Goal: Task Accomplishment & Management: Manage account settings

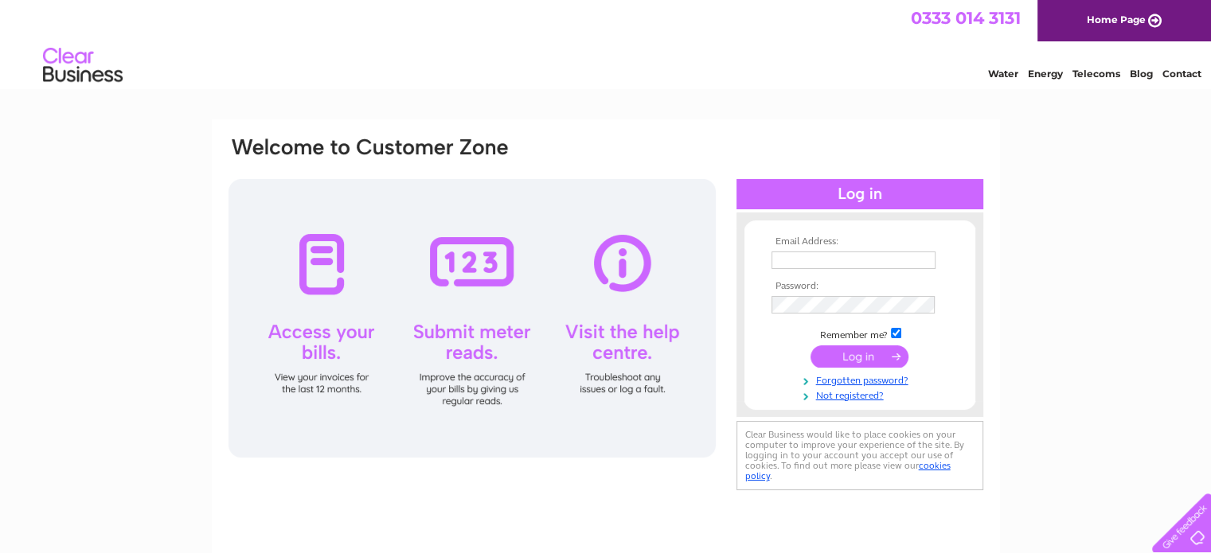
type input "m.kebabahouse@gmail.com"
click at [872, 351] on input "submit" at bounding box center [859, 356] width 98 height 22
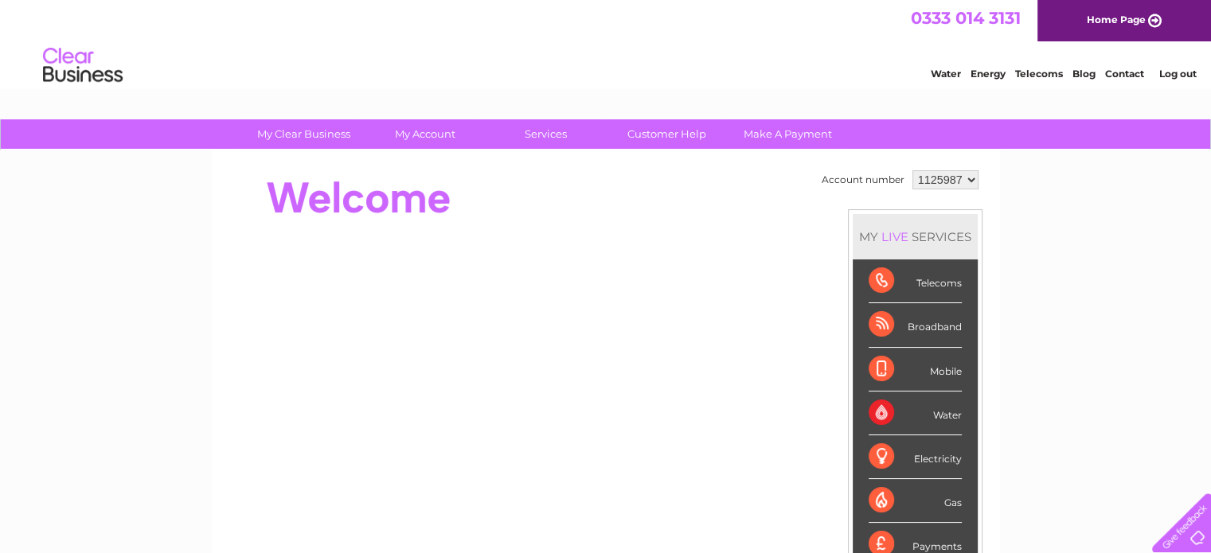
click at [887, 499] on div "Gas" at bounding box center [914, 501] width 93 height 44
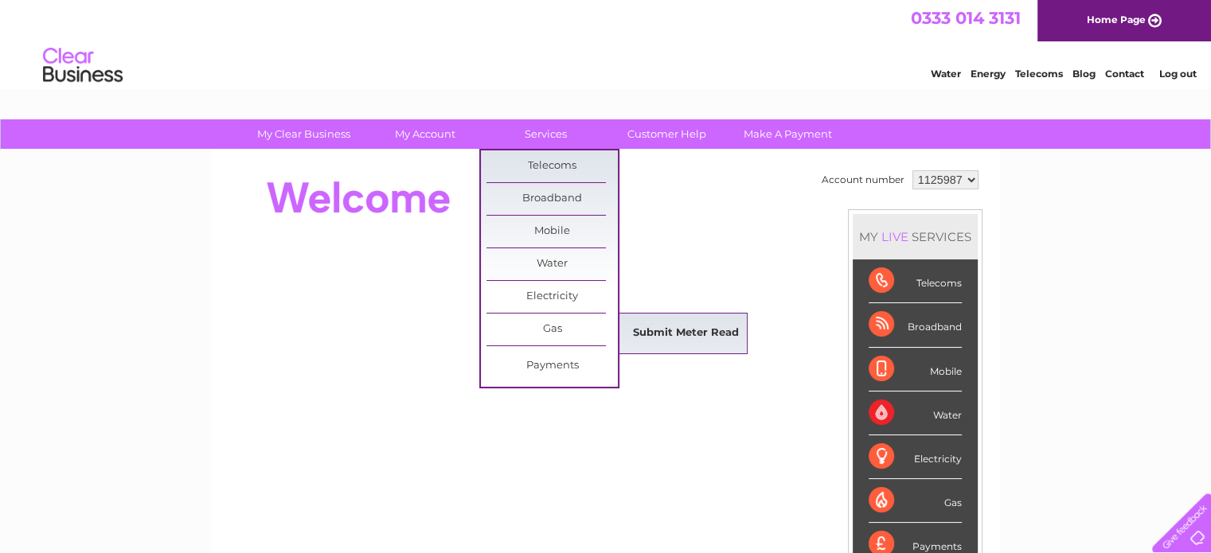
click at [685, 329] on link "Submit Meter Read" at bounding box center [685, 334] width 131 height 32
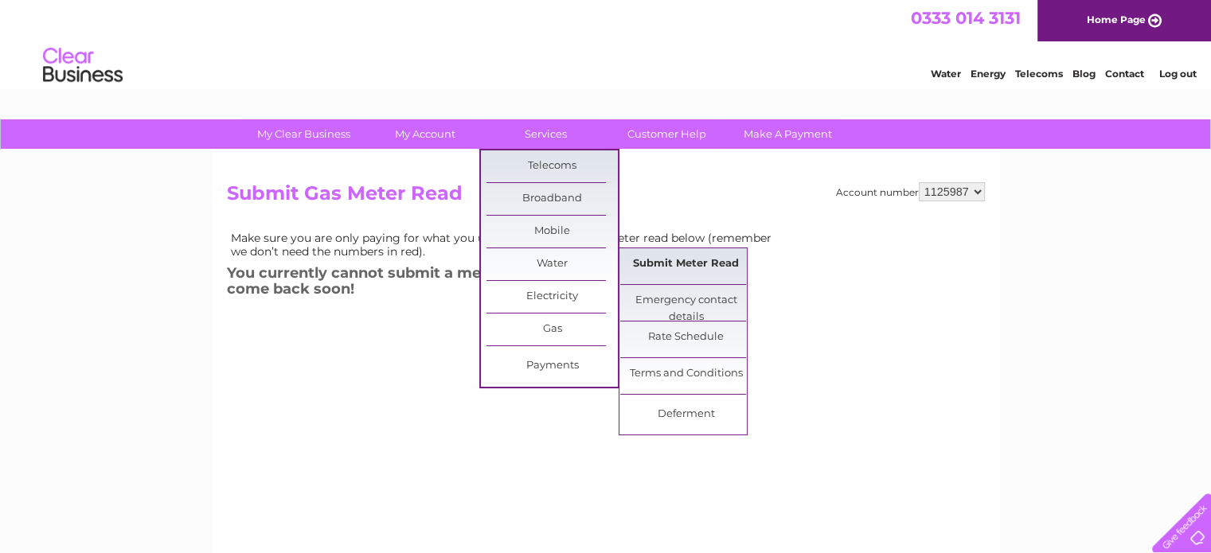
click at [685, 263] on link "Submit Meter Read" at bounding box center [685, 264] width 131 height 32
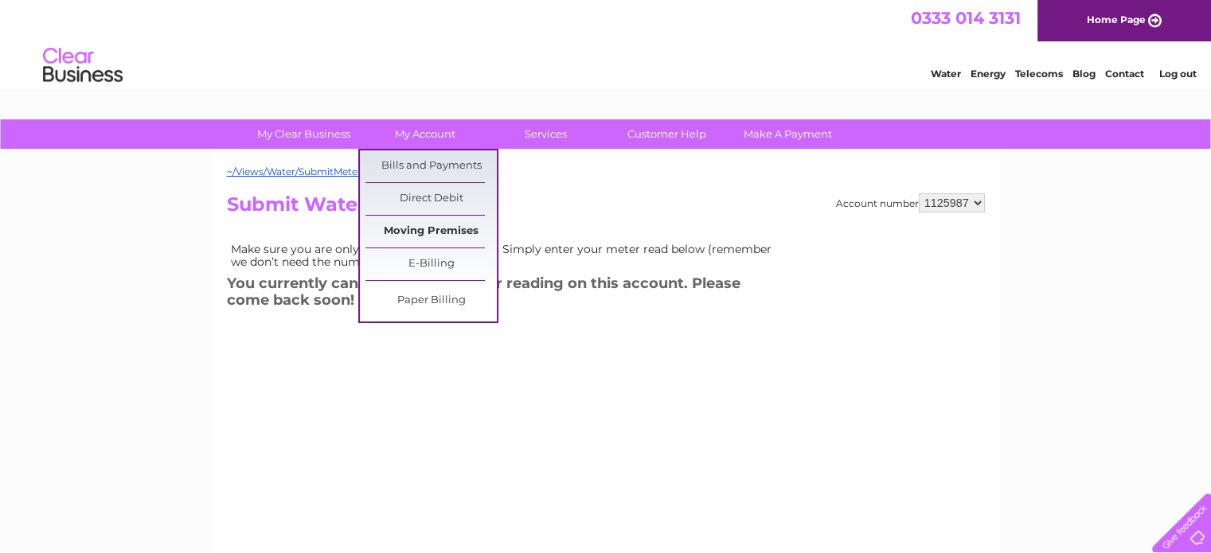
click at [435, 228] on link "Moving Premises" at bounding box center [430, 232] width 131 height 32
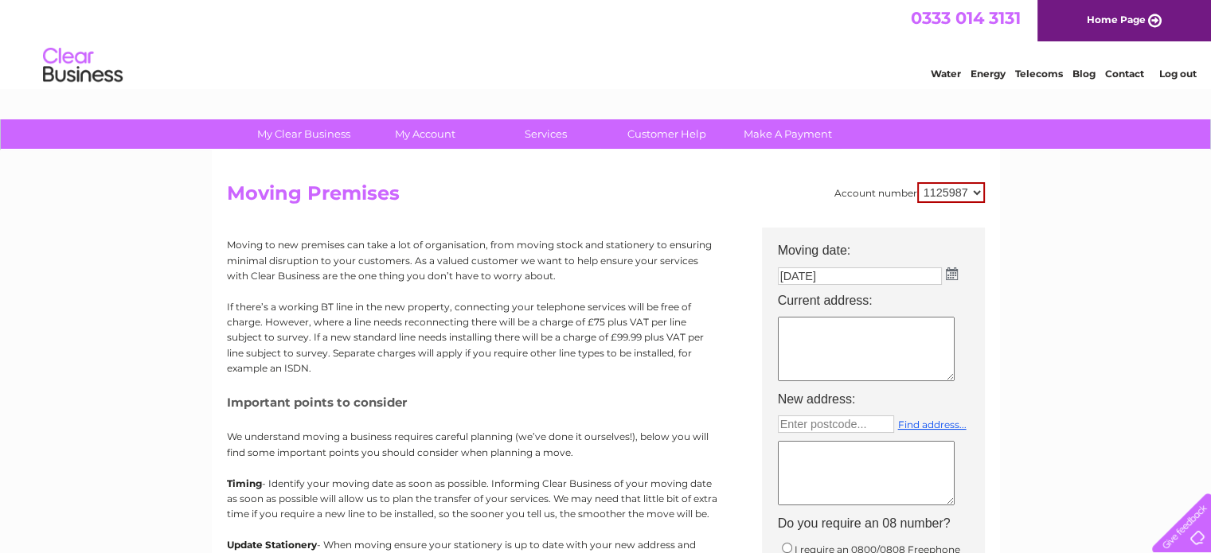
click at [841, 349] on textarea at bounding box center [866, 349] width 177 height 64
click at [950, 273] on img at bounding box center [952, 273] width 12 height 13
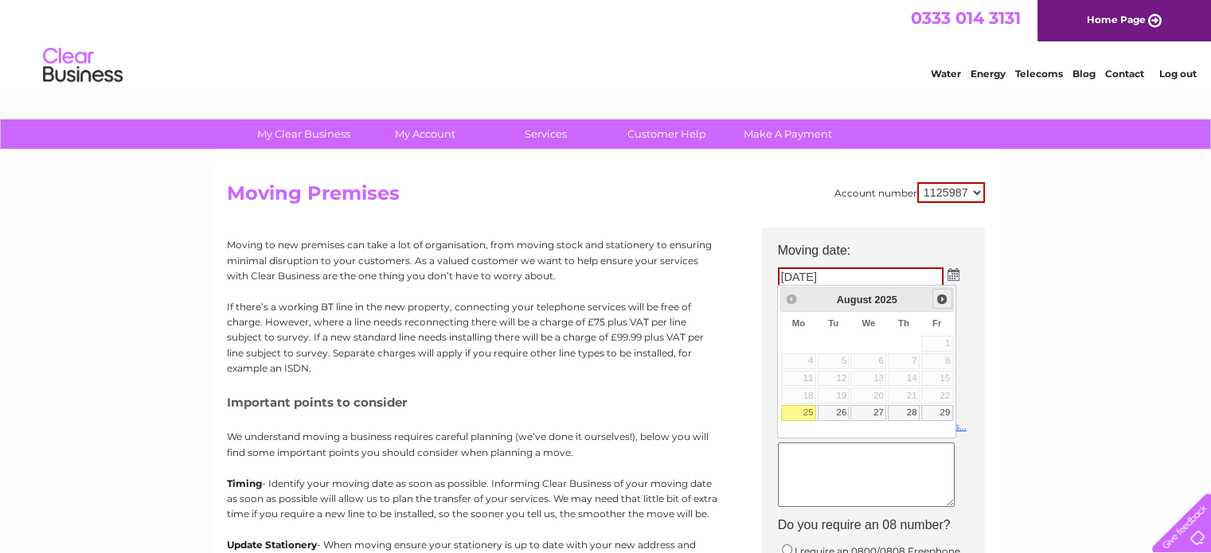
click at [946, 294] on span "Next" at bounding box center [941, 299] width 13 height 13
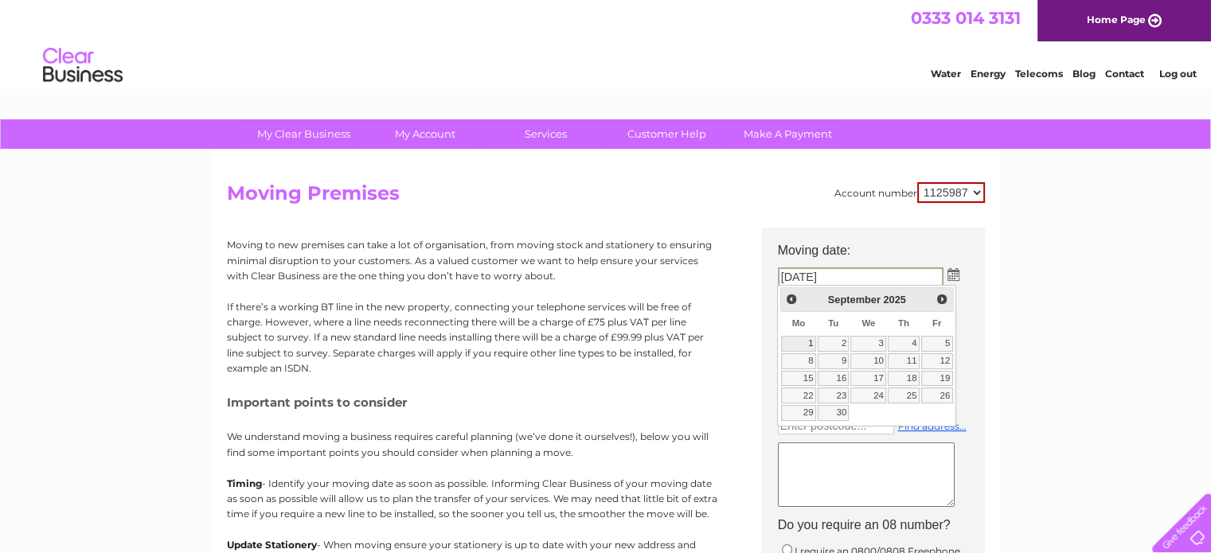
click at [811, 344] on link "1" at bounding box center [798, 344] width 35 height 16
type input "[DATE]"
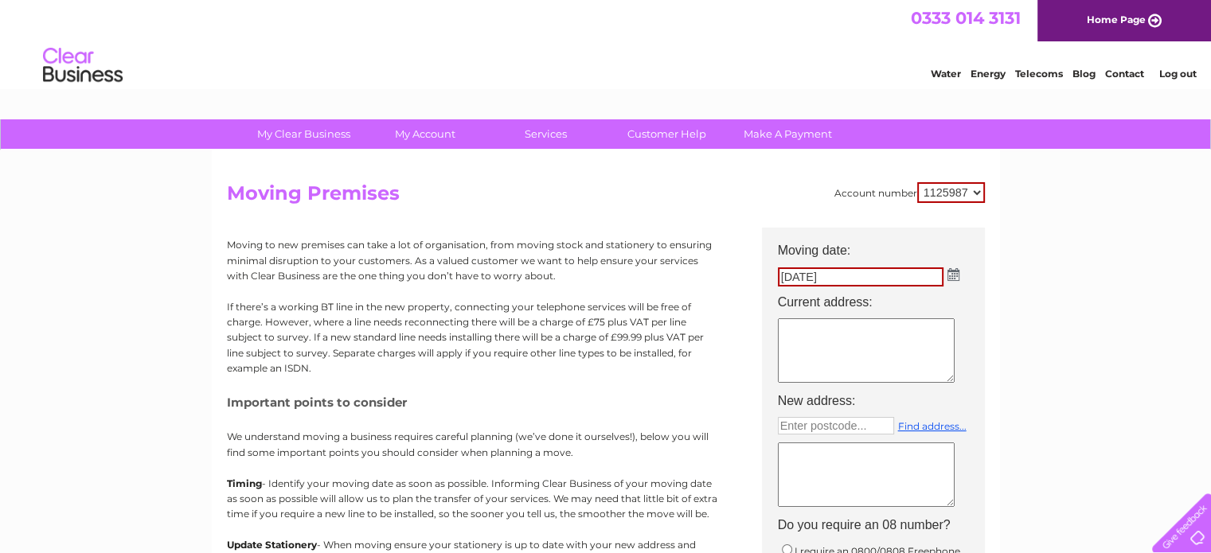
click at [810, 344] on textarea at bounding box center [866, 350] width 177 height 64
